Goal: Task Accomplishment & Management: Use online tool/utility

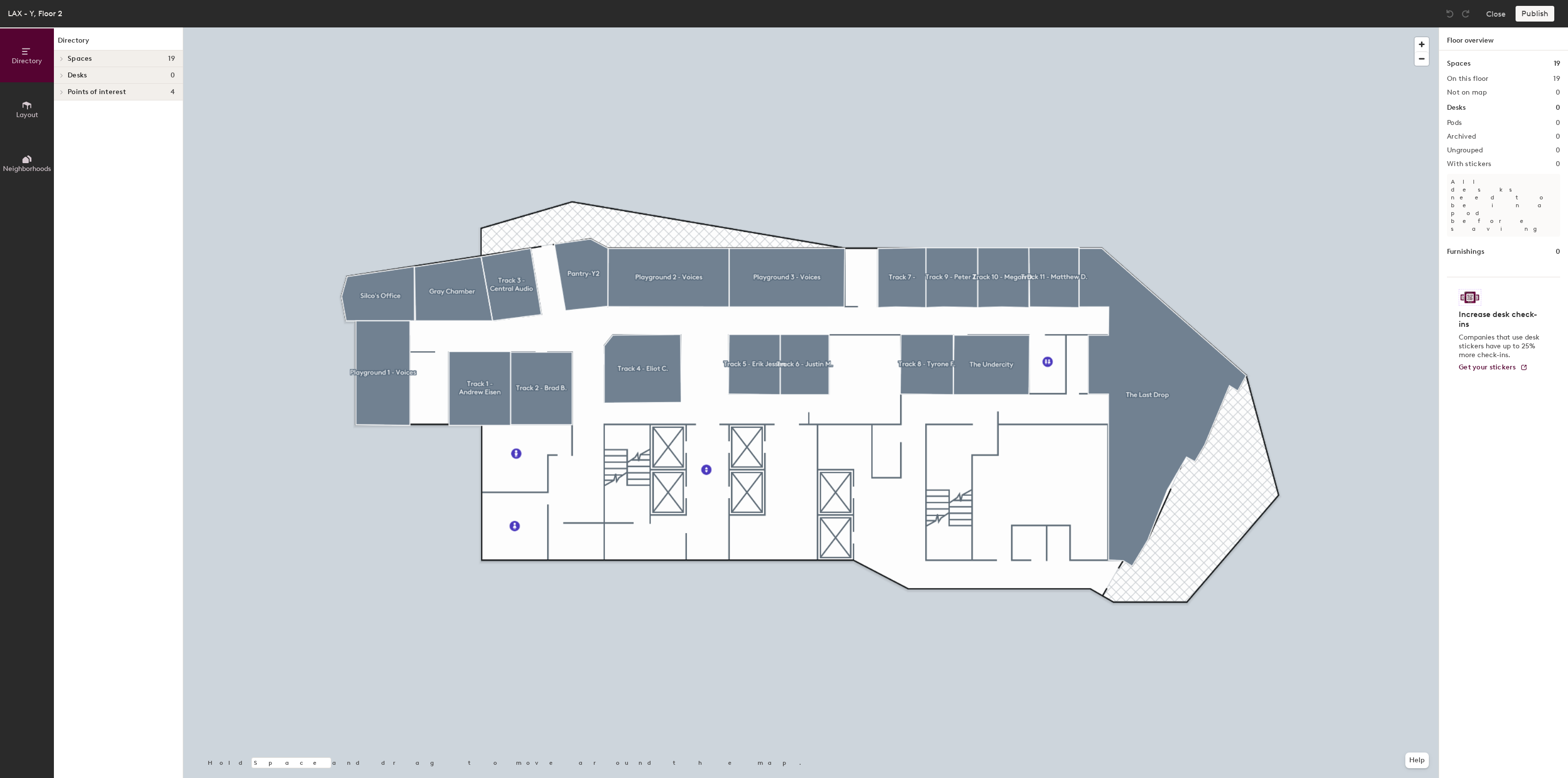
click at [898, 27] on div at bounding box center [811, 27] width 1256 height 0
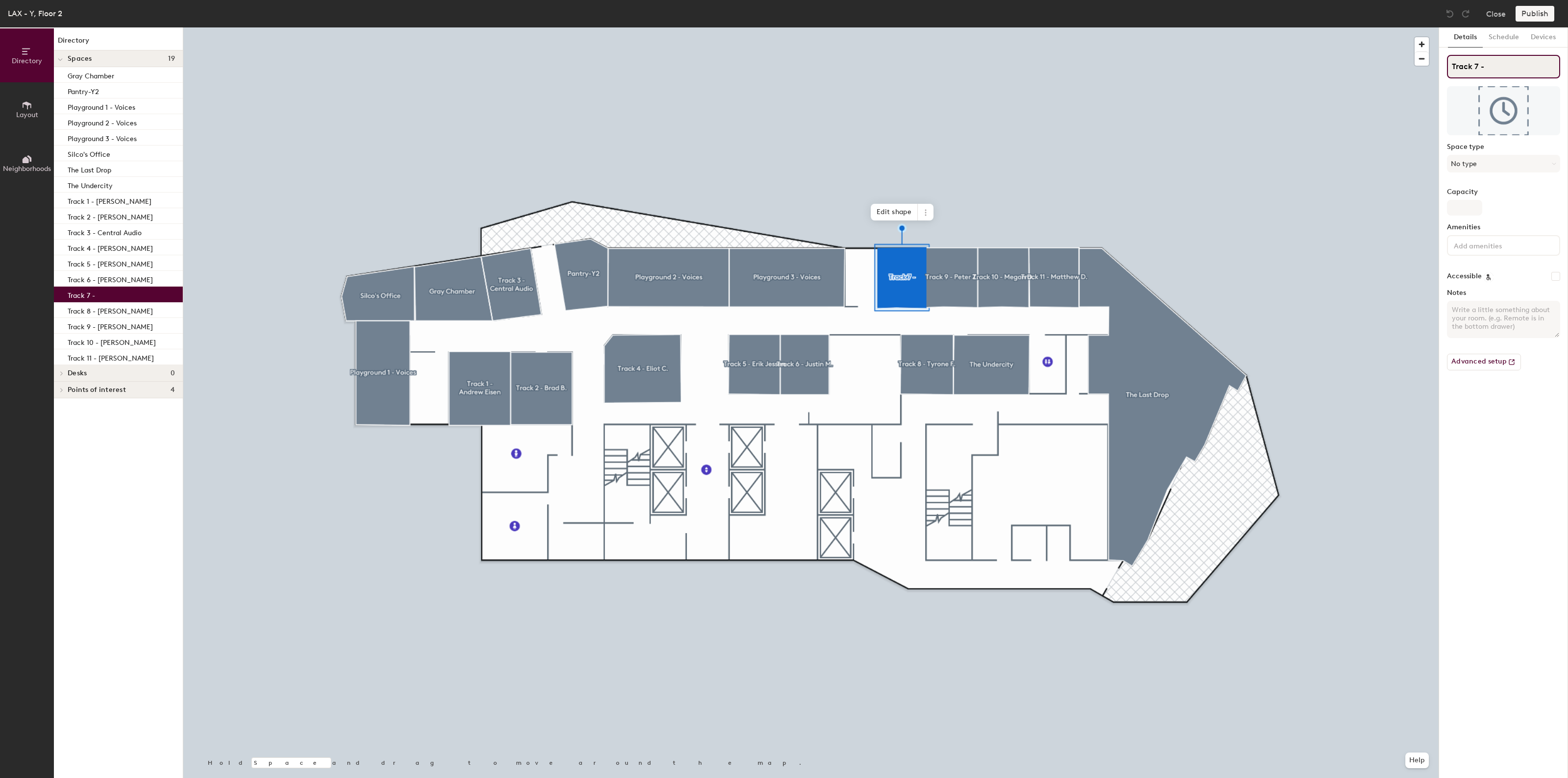
click at [1547, 65] on input "Track 7 -" at bounding box center [1503, 67] width 113 height 24
click at [1524, 72] on input "Track 7 -" at bounding box center [1503, 67] width 113 height 24
paste input "[PERSON_NAME]"
type input "Track 7 - [PERSON_NAME]"
click at [1531, 11] on button "Publish" at bounding box center [1535, 14] width 39 height 16
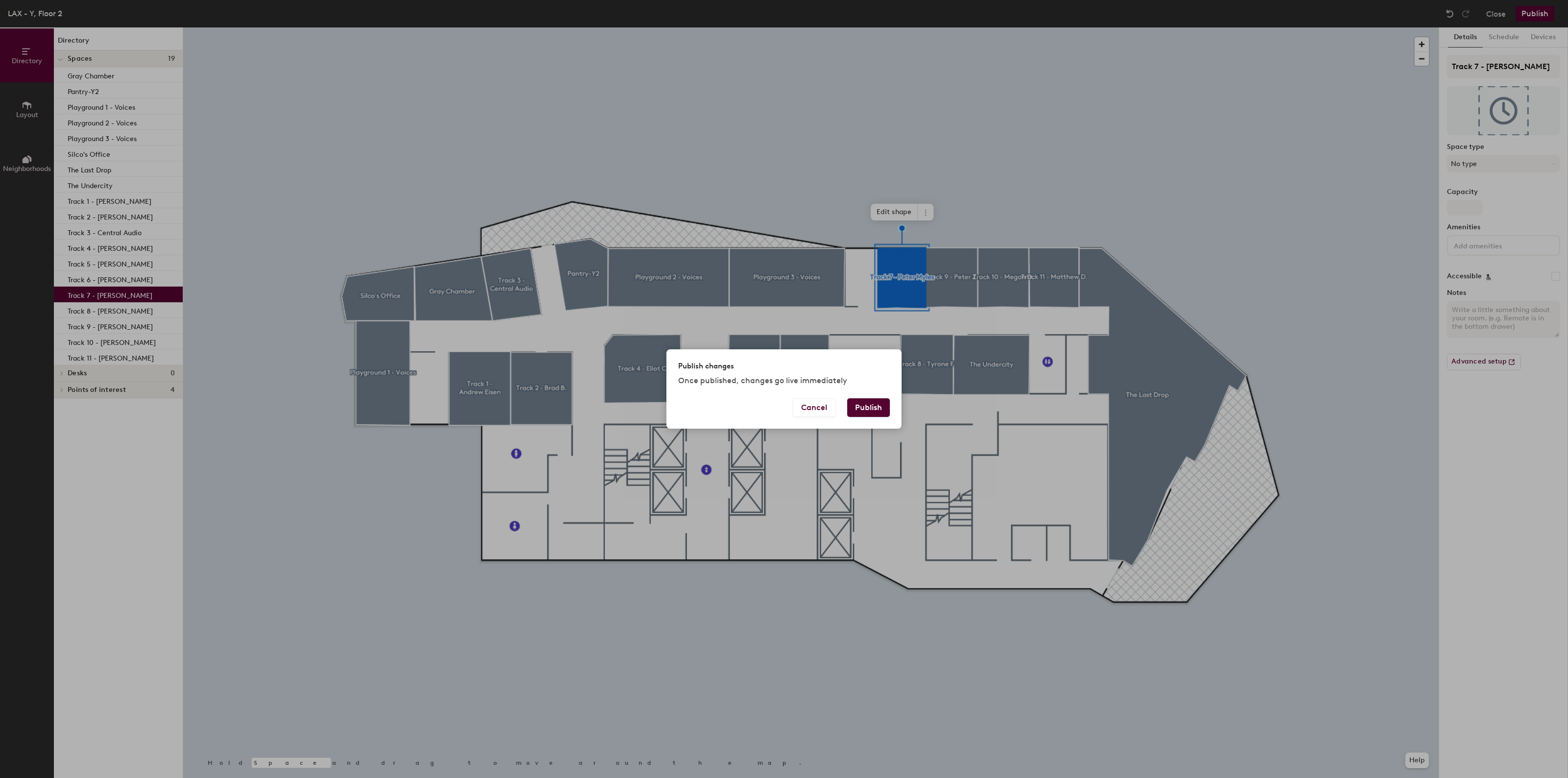
click at [876, 398] on button "Publish" at bounding box center [868, 407] width 43 height 18
